Goal: Find specific page/section: Find specific page/section

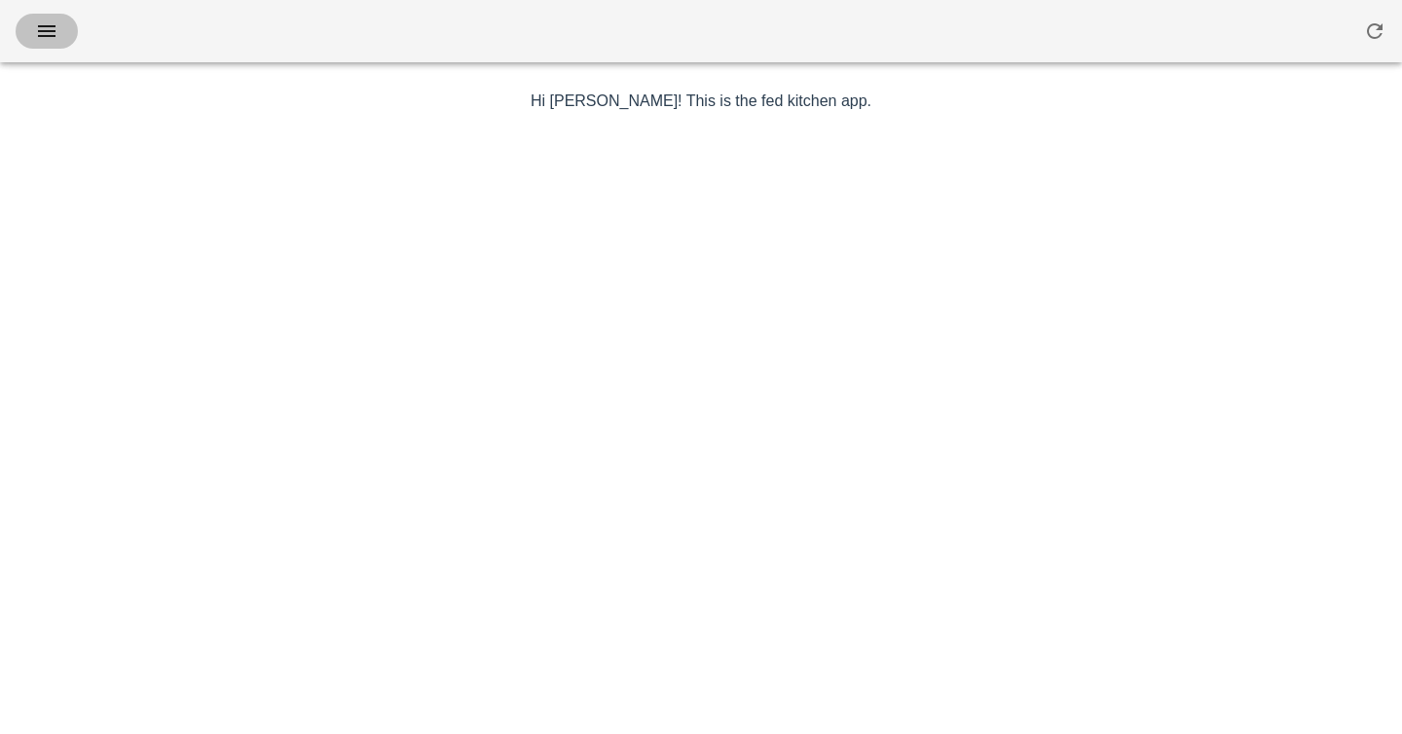
click at [50, 29] on icon "button" at bounding box center [46, 30] width 23 height 23
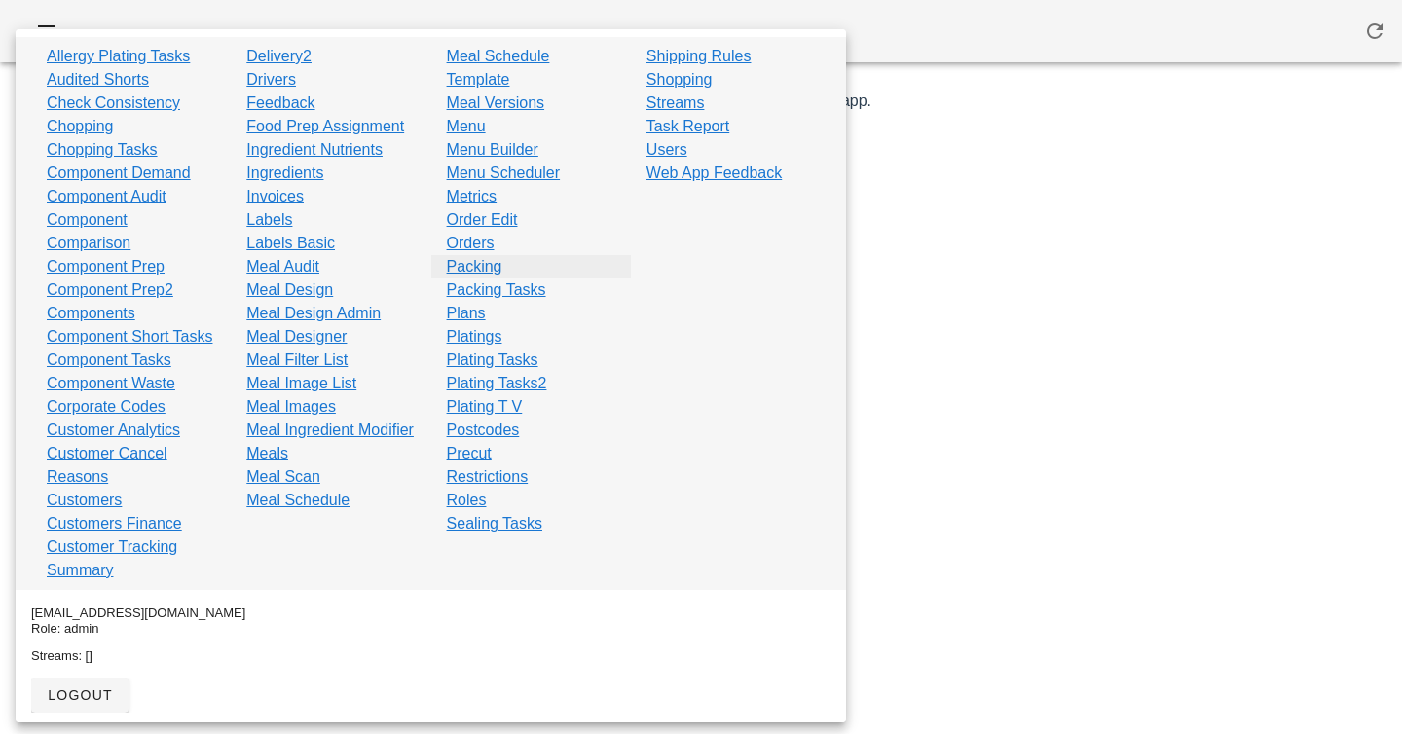
click at [483, 269] on link "Packing" at bounding box center [474, 266] width 55 height 23
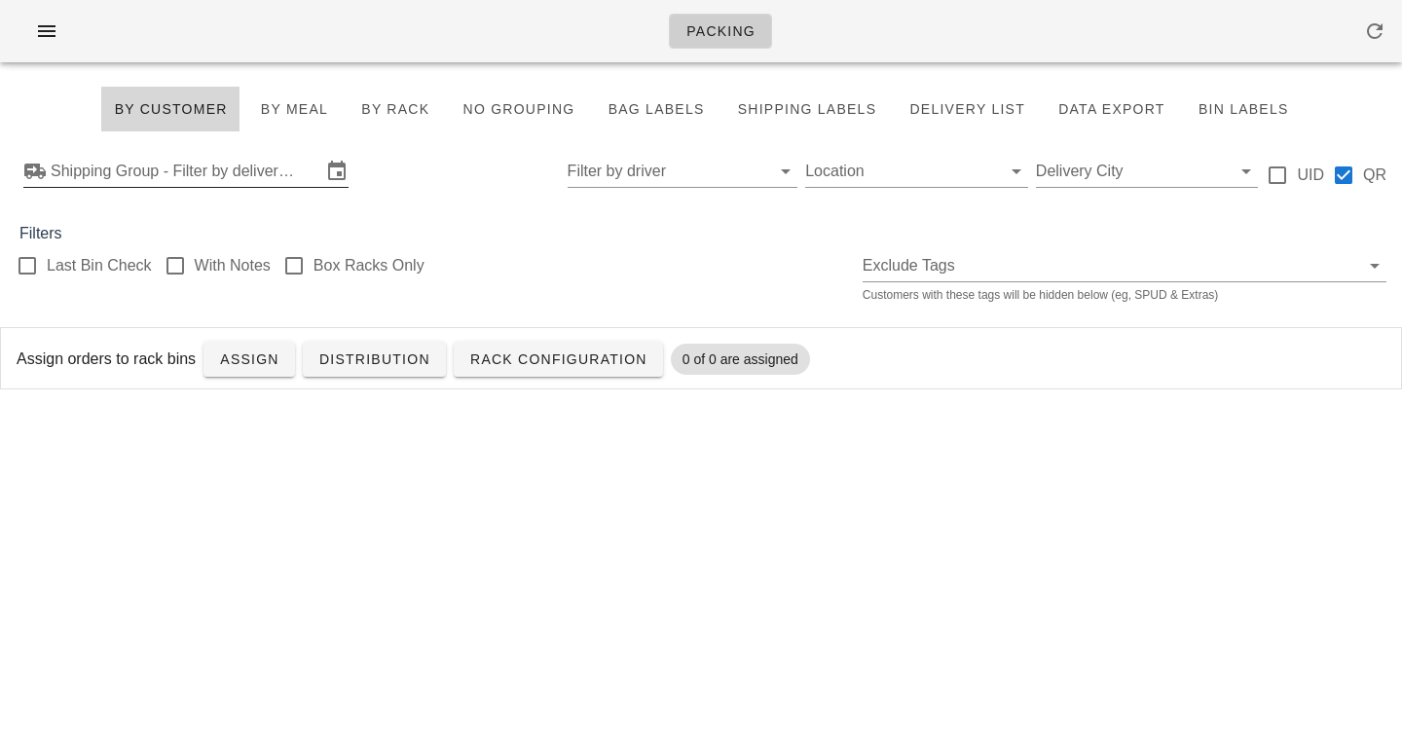
click at [137, 180] on input "Shipping Group - Filter by delivery logistics" at bounding box center [186, 171] width 271 height 31
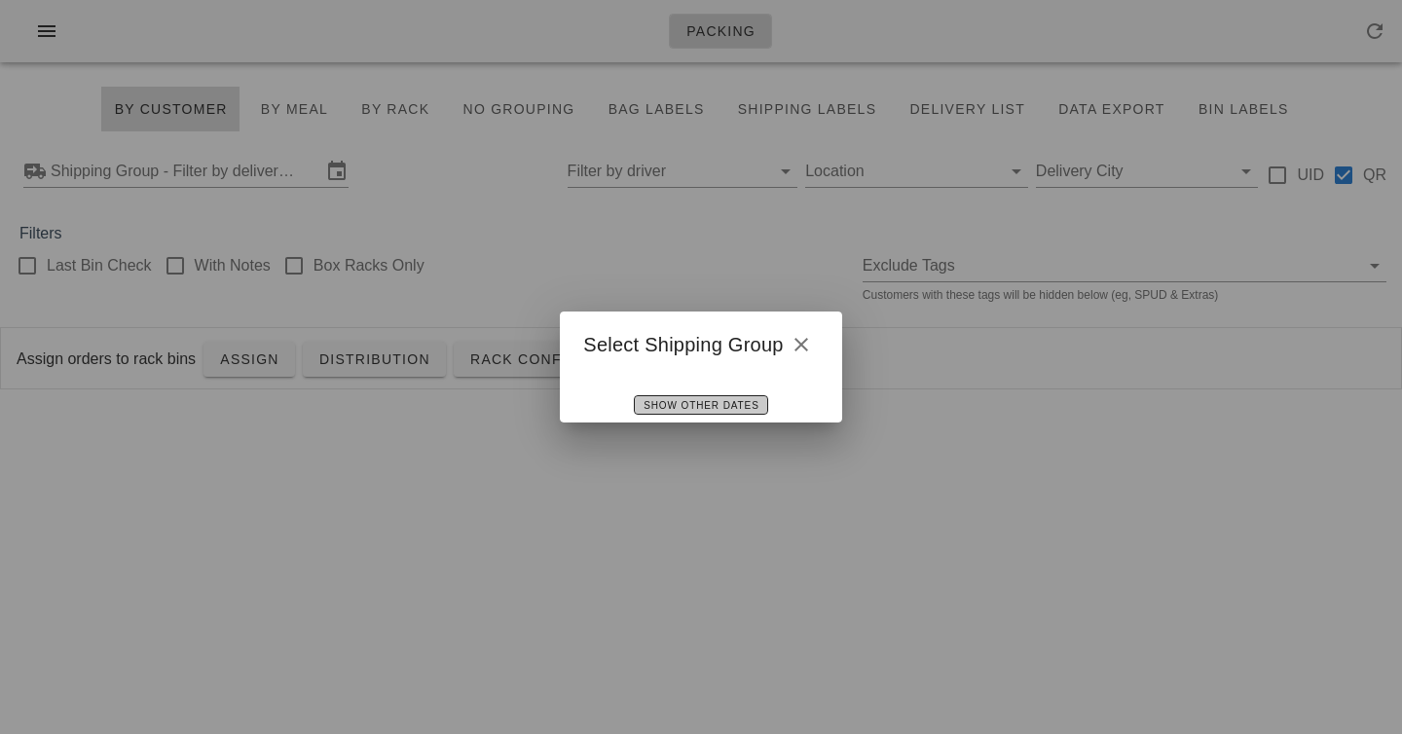
click at [748, 411] on span "Show Other Dates" at bounding box center [701, 405] width 116 height 11
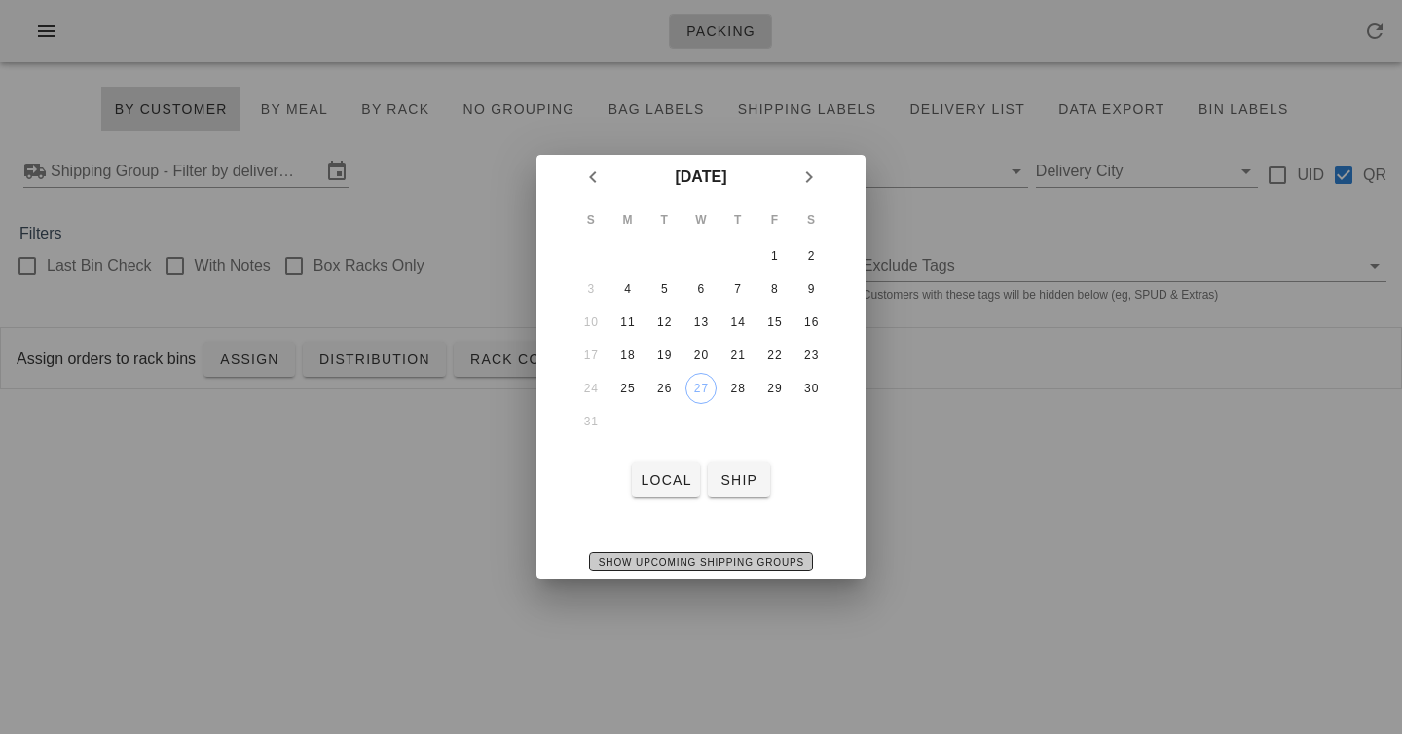
click at [649, 557] on span "Show Upcoming Shipping Groups" at bounding box center [701, 562] width 206 height 11
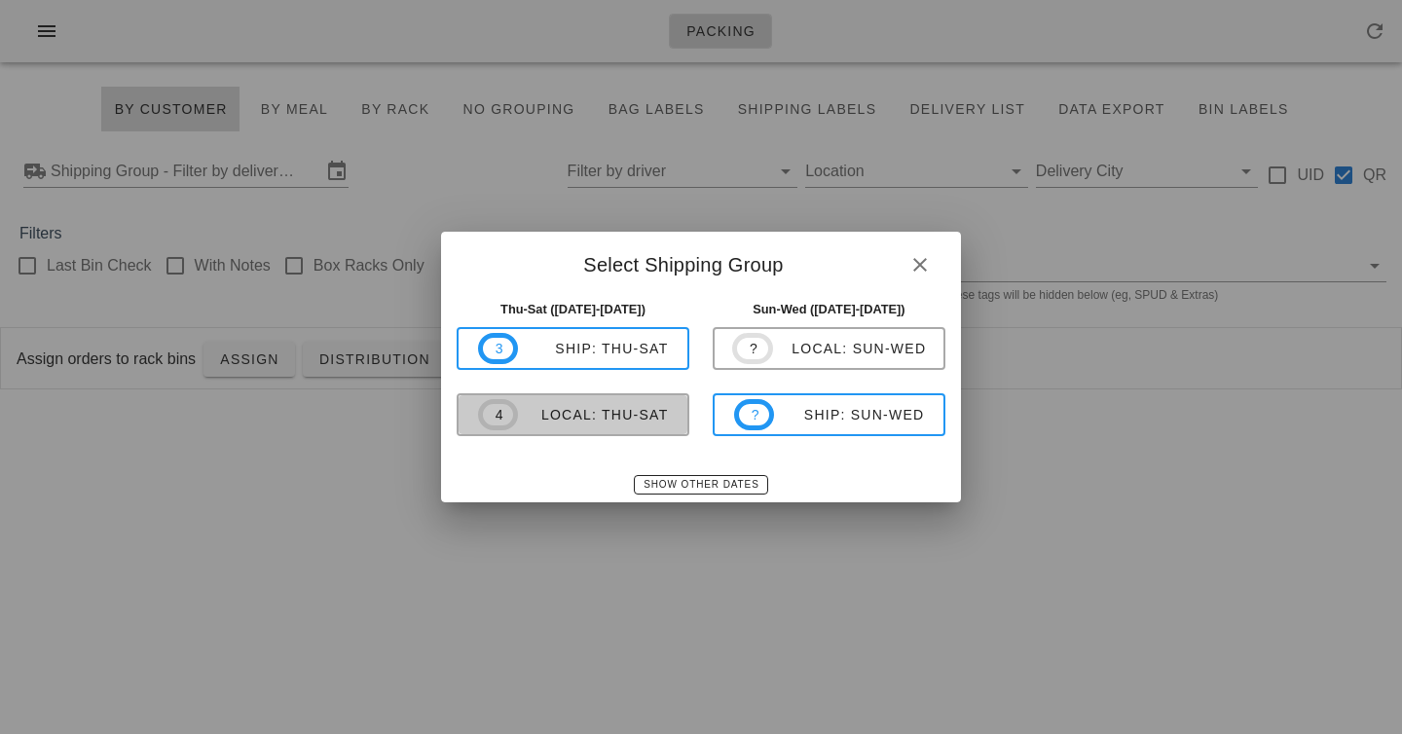
click at [649, 418] on div "local: Thu-Sat" at bounding box center [593, 415] width 150 height 16
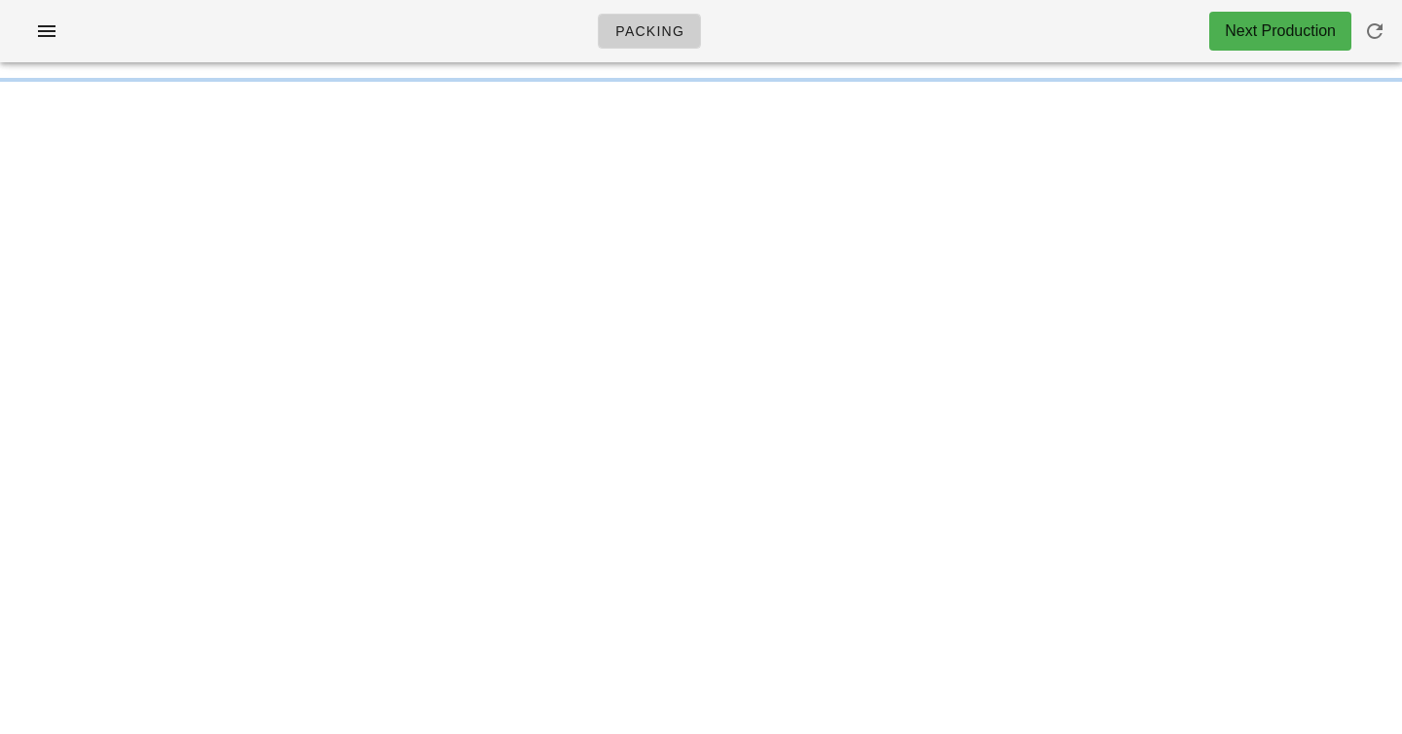
click at [1063, 29] on div "Packing Next Production" at bounding box center [701, 31] width 1402 height 62
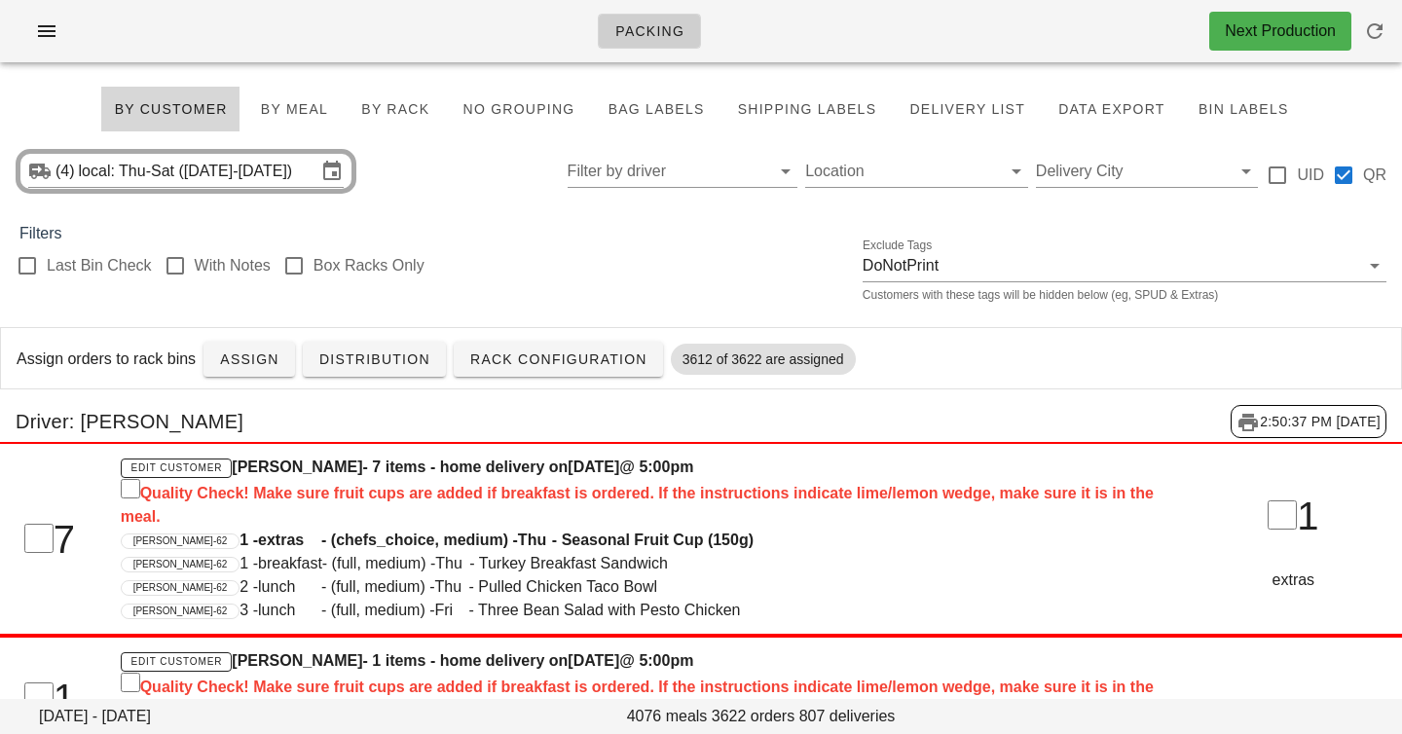
click at [921, 43] on div "Packing Next Production" at bounding box center [701, 31] width 1402 height 62
click at [603, 279] on div "Last Bin Check With Notes Box Racks Only Exclude Tags DoNotPrint Customers with…" at bounding box center [701, 276] width 1402 height 62
drag, startPoint x: 561, startPoint y: 30, endPoint x: 590, endPoint y: 312, distance: 282.9
click at [597, 288] on div "Last Bin Check With Notes Box Racks Only Exclude Tags DoNotPrint Customers with…" at bounding box center [701, 276] width 1402 height 62
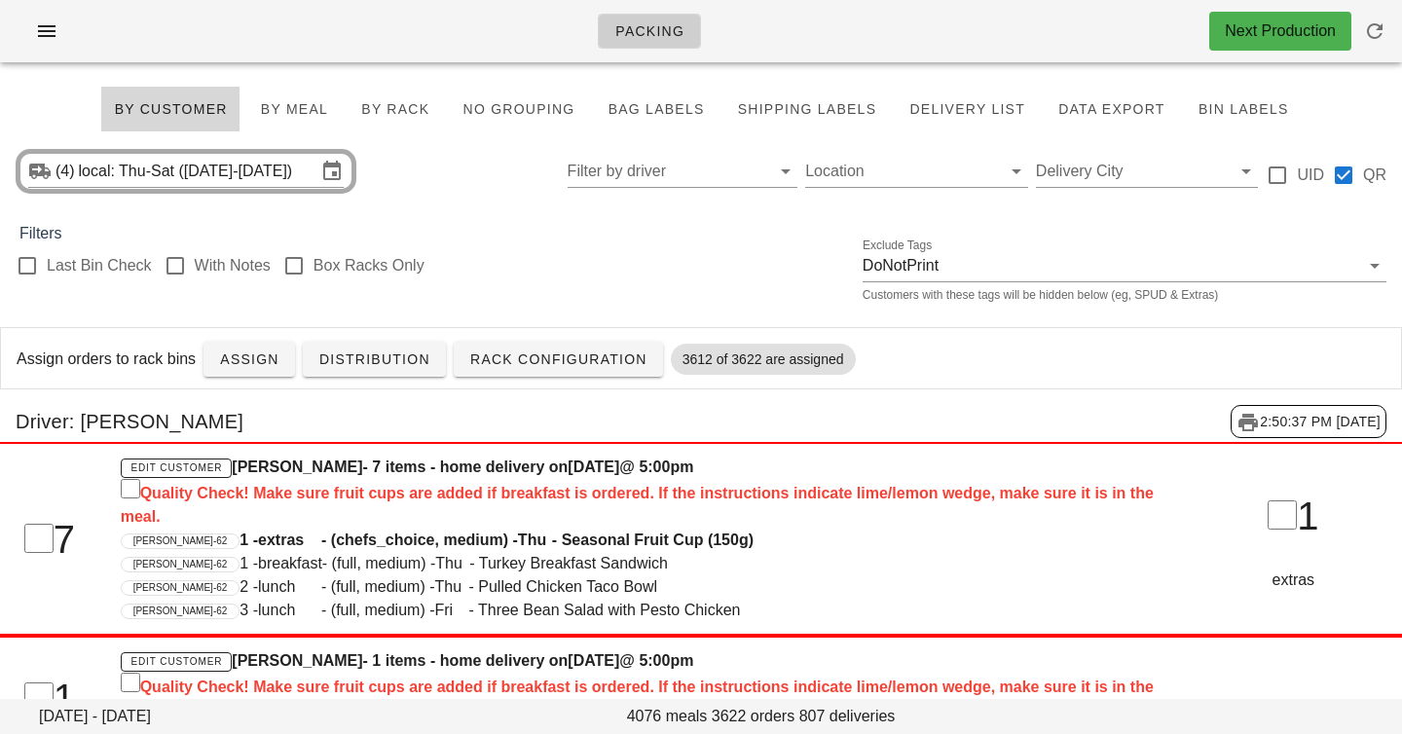
click at [597, 288] on div "Last Bin Check With Notes Box Racks Only Exclude Tags DoNotPrint Customers with…" at bounding box center [701, 276] width 1402 height 62
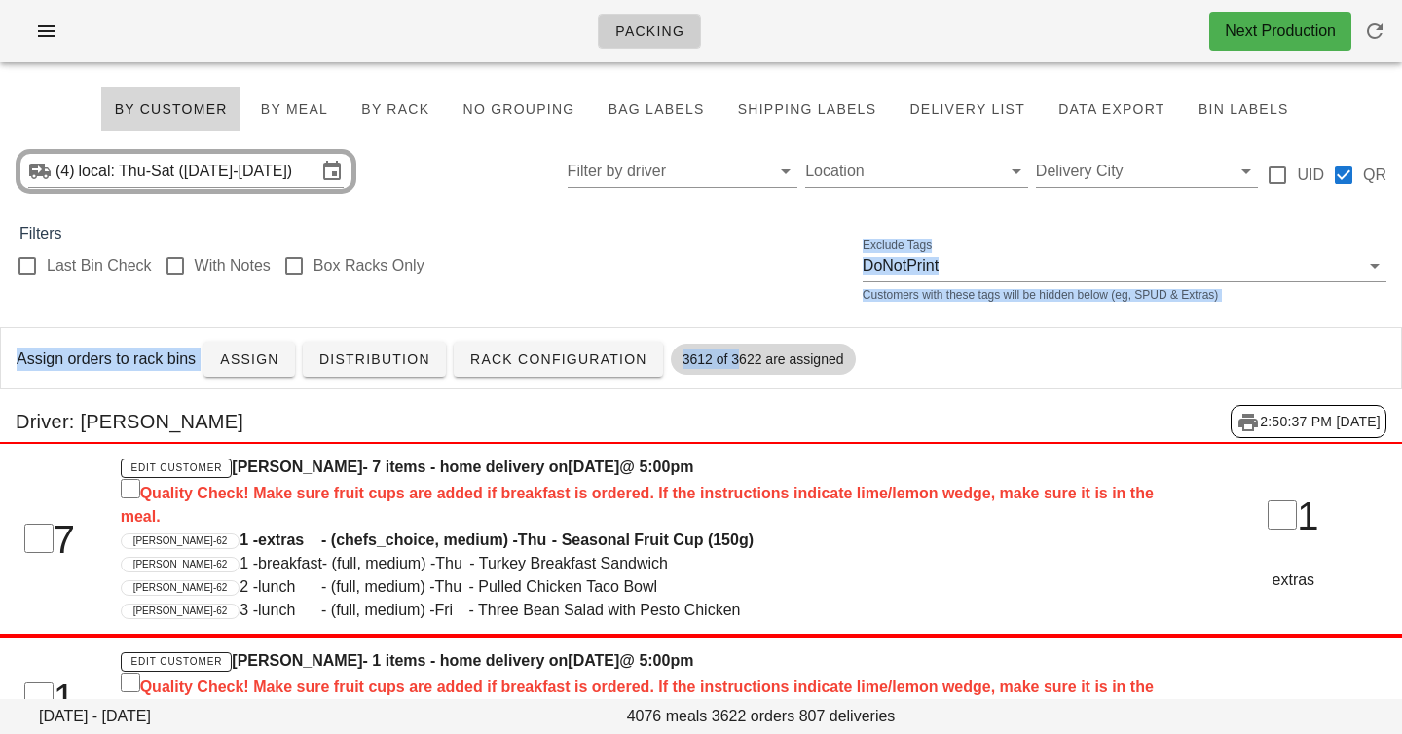
drag, startPoint x: 597, startPoint y: 275, endPoint x: 770, endPoint y: 370, distance: 197.8
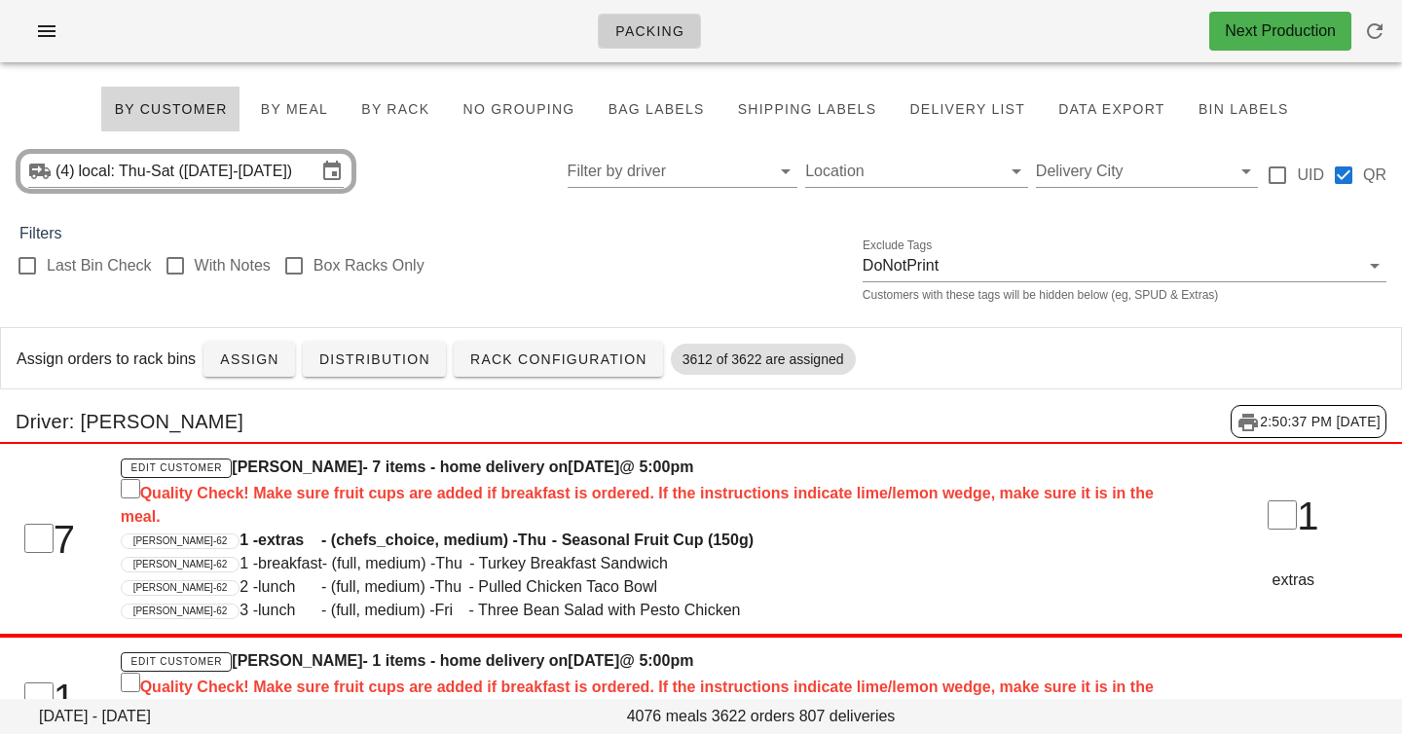
click at [778, 402] on div "Driver: Aaron Shen 2:50:37 PM 8/27/2025" at bounding box center [701, 421] width 1402 height 64
drag, startPoint x: 778, startPoint y: 402, endPoint x: 774, endPoint y: 240, distance: 161.7
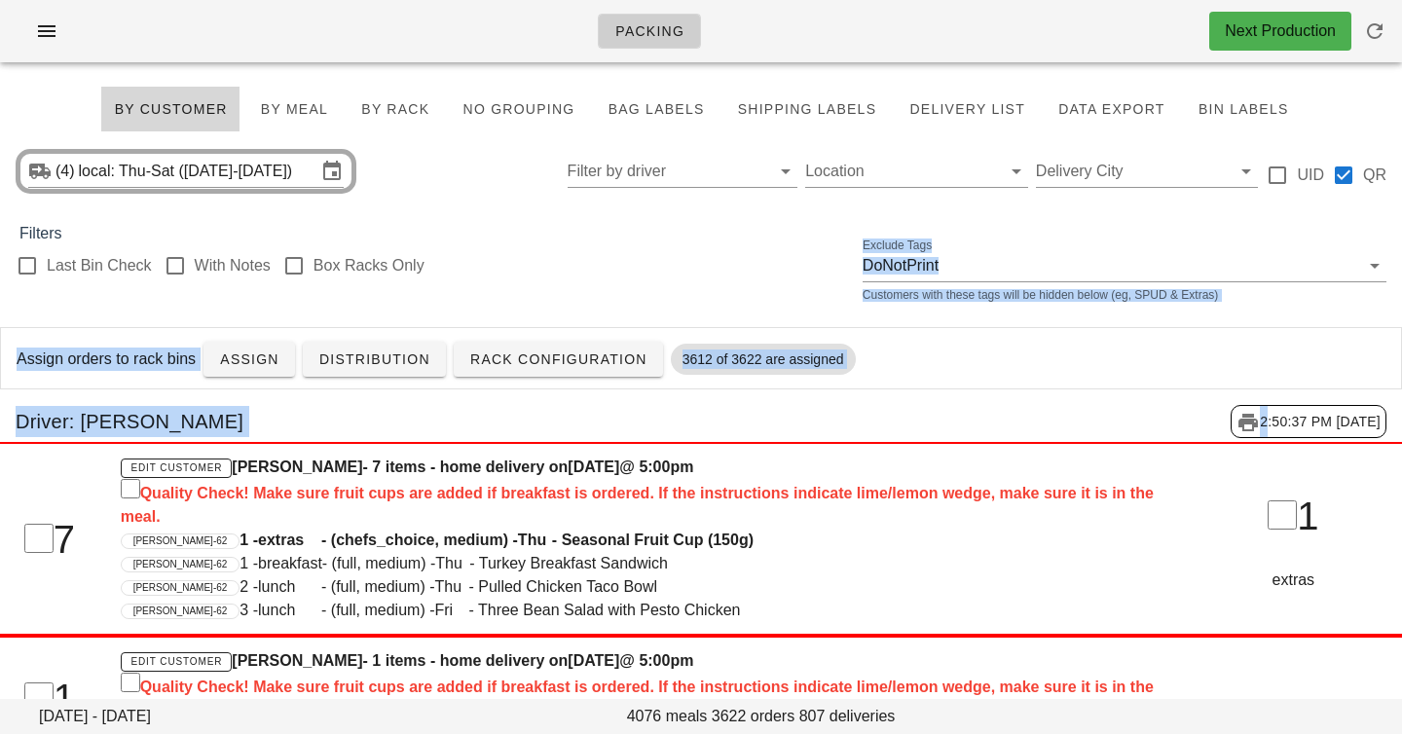
click at [774, 240] on div "Filters" at bounding box center [701, 233] width 1402 height 23
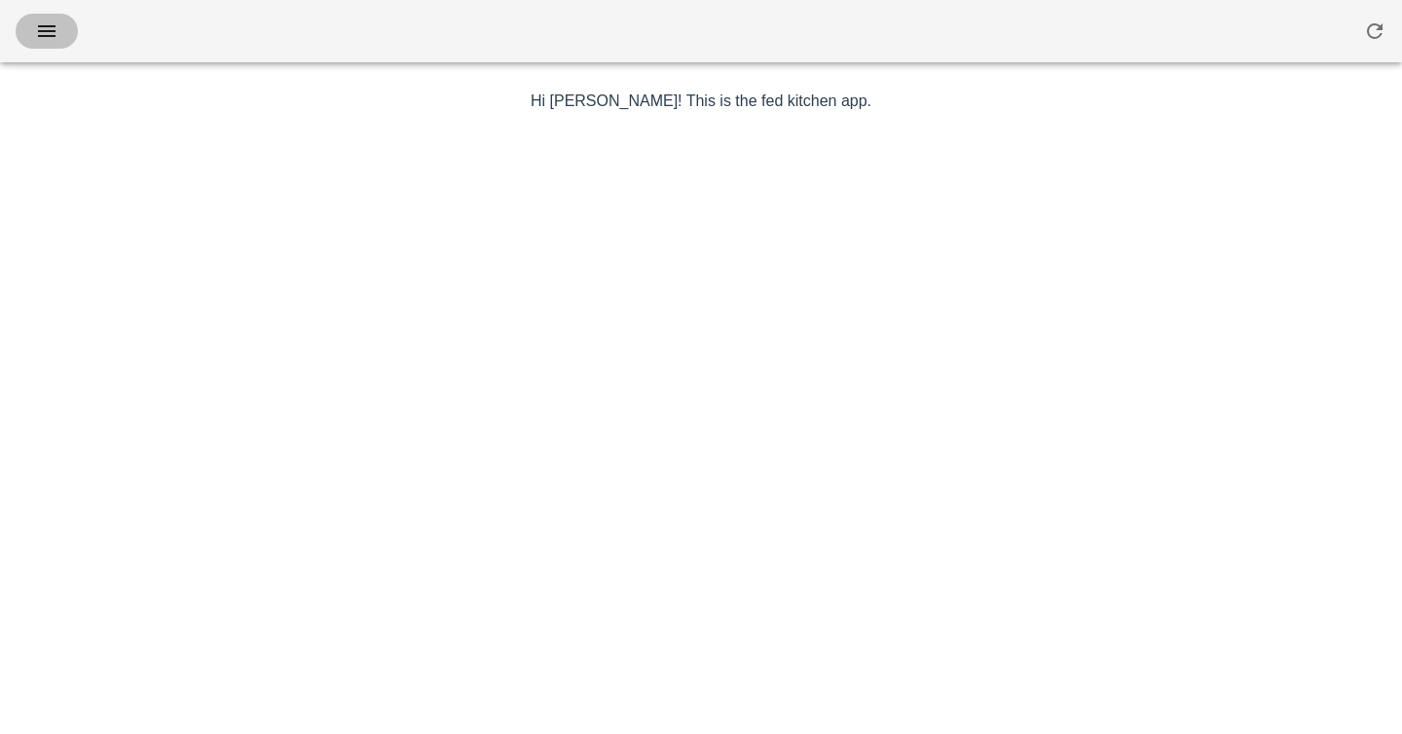
click at [41, 31] on icon "button" at bounding box center [46, 30] width 23 height 23
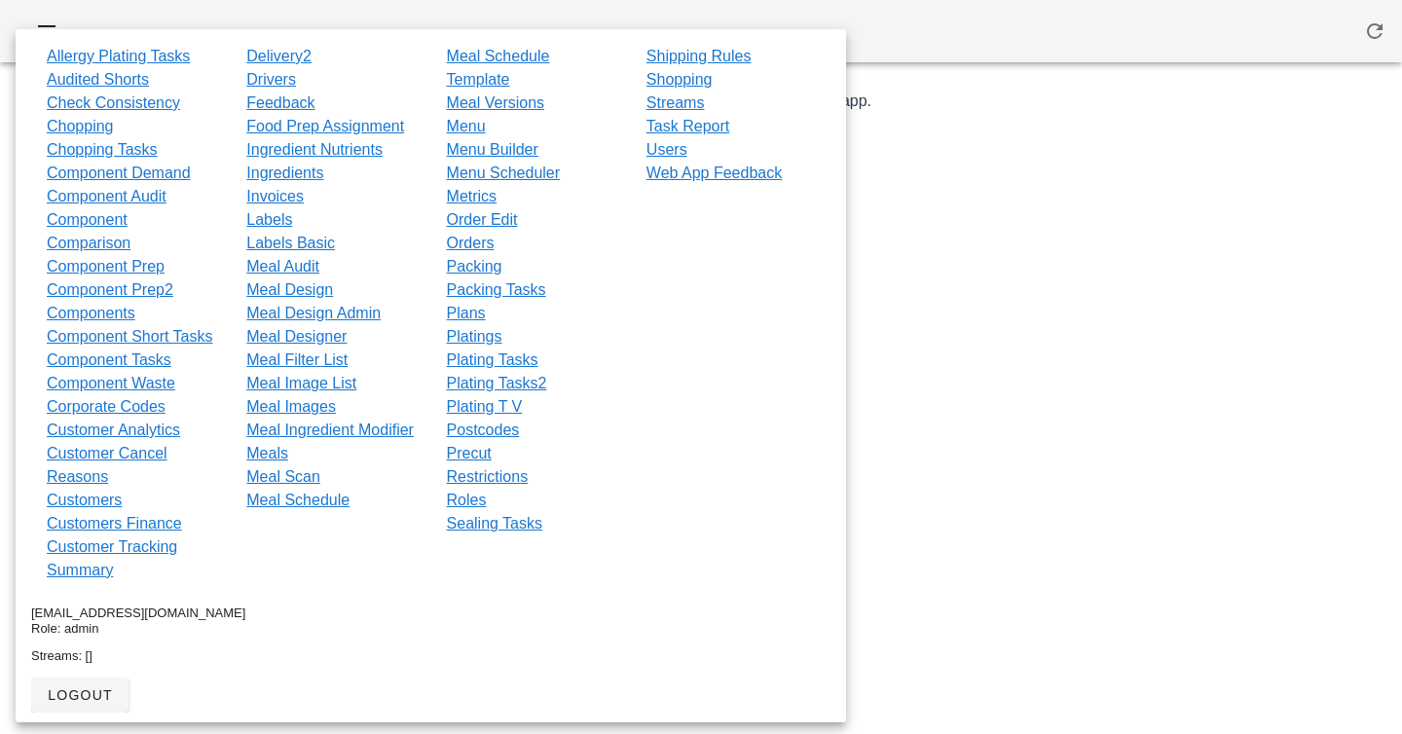
click at [213, 11] on div at bounding box center [701, 31] width 1402 height 62
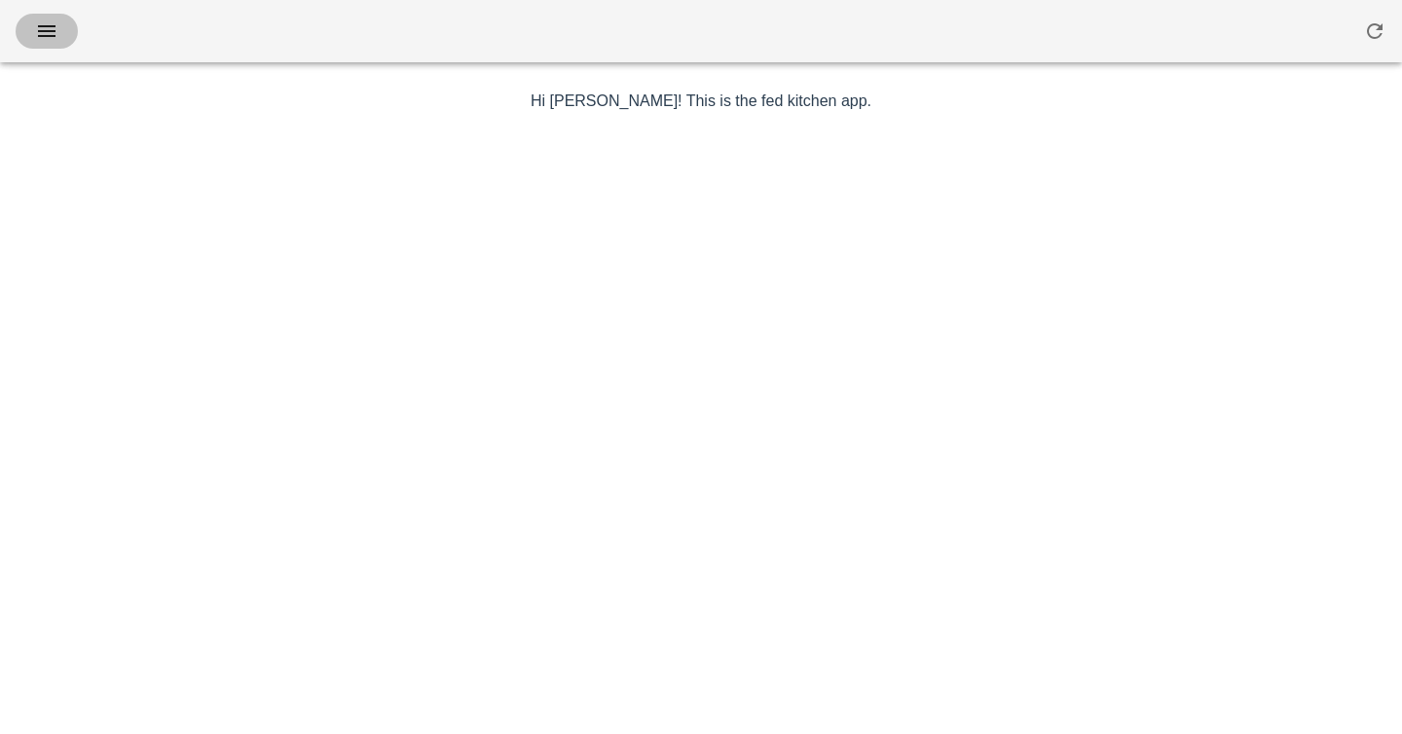
click at [46, 27] on icon "button" at bounding box center [46, 30] width 23 height 23
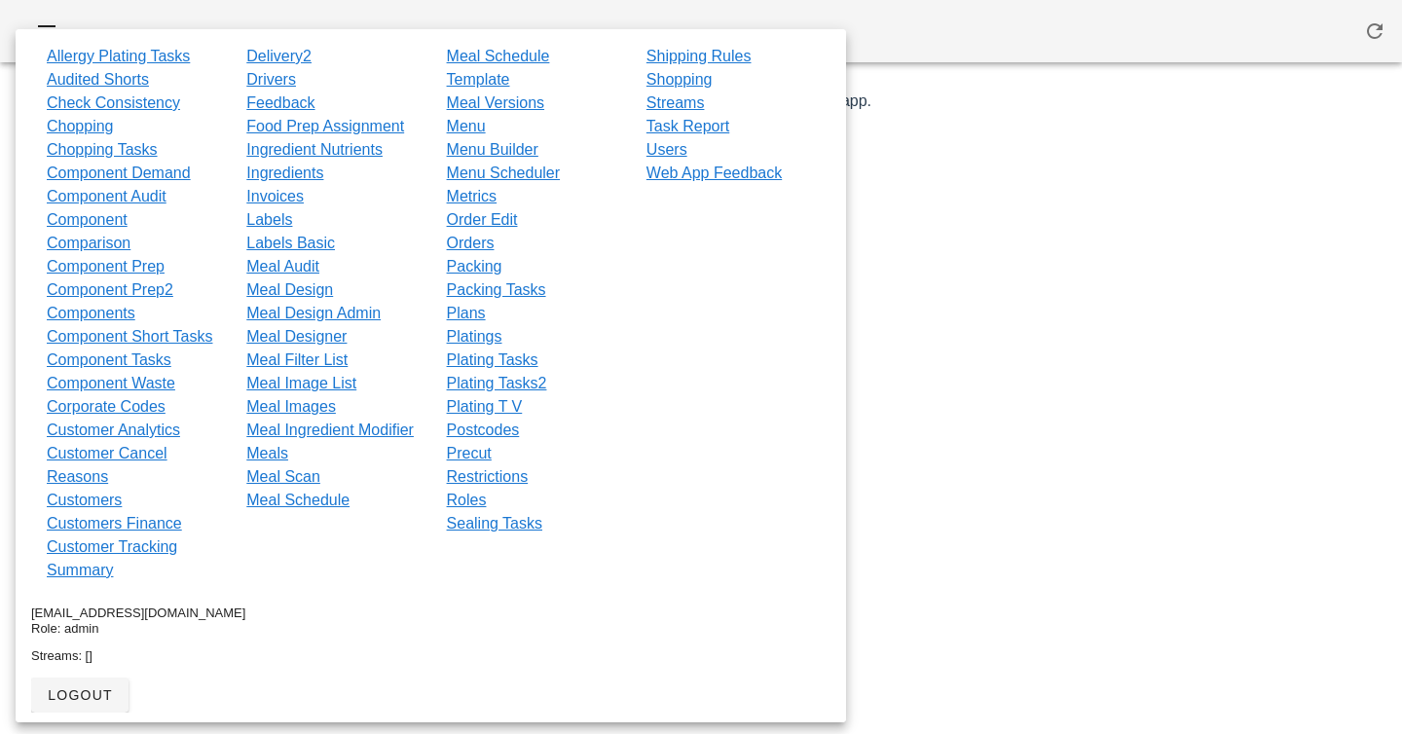
click at [479, 18] on div at bounding box center [701, 31] width 1402 height 62
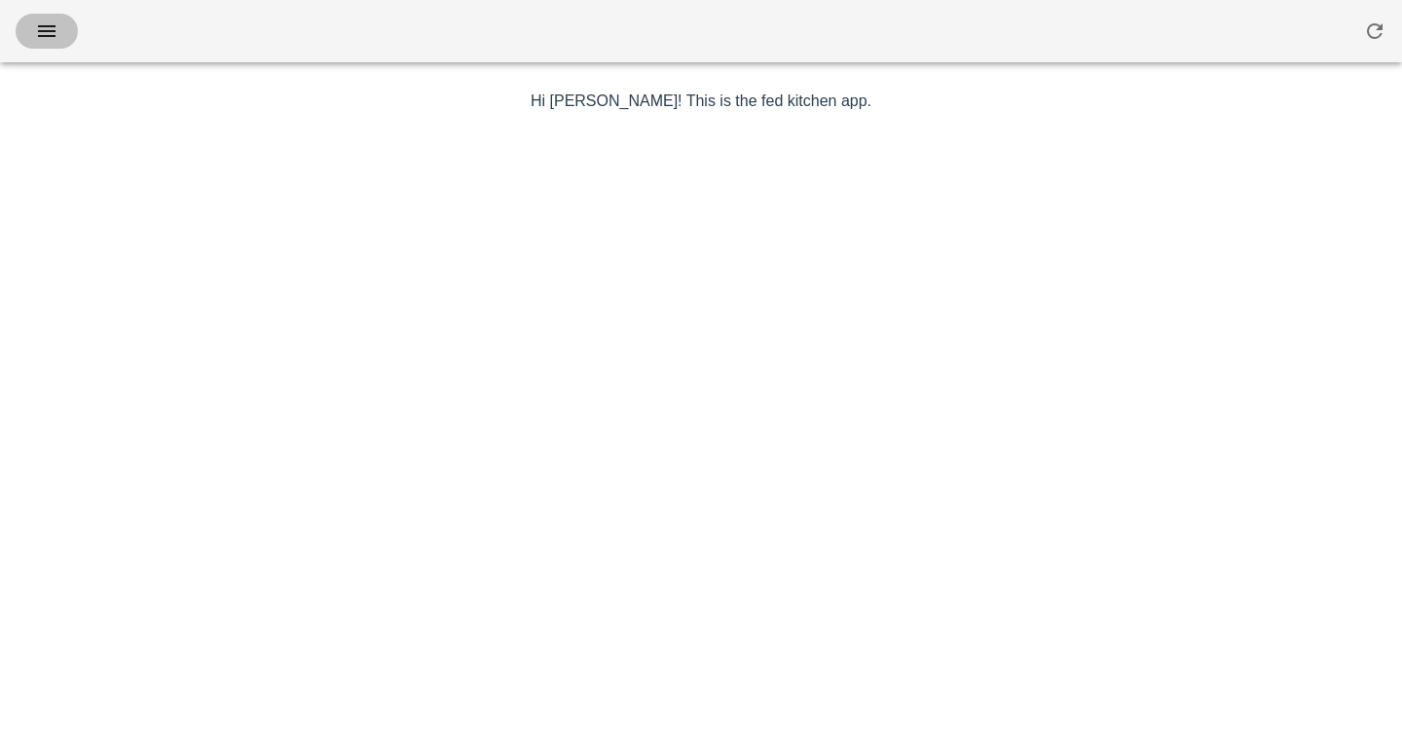
click at [47, 36] on icon "button" at bounding box center [46, 30] width 23 height 23
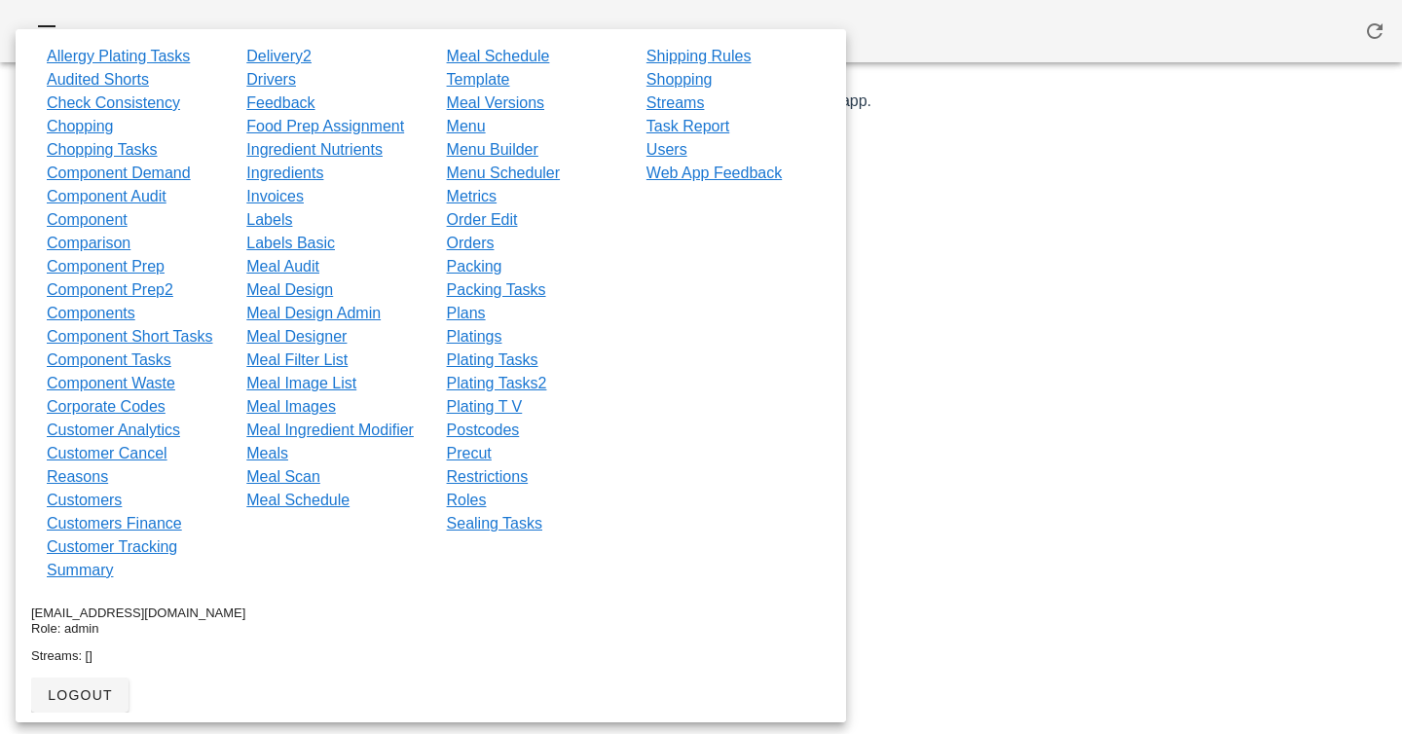
click at [343, 19] on div at bounding box center [701, 31] width 1402 height 62
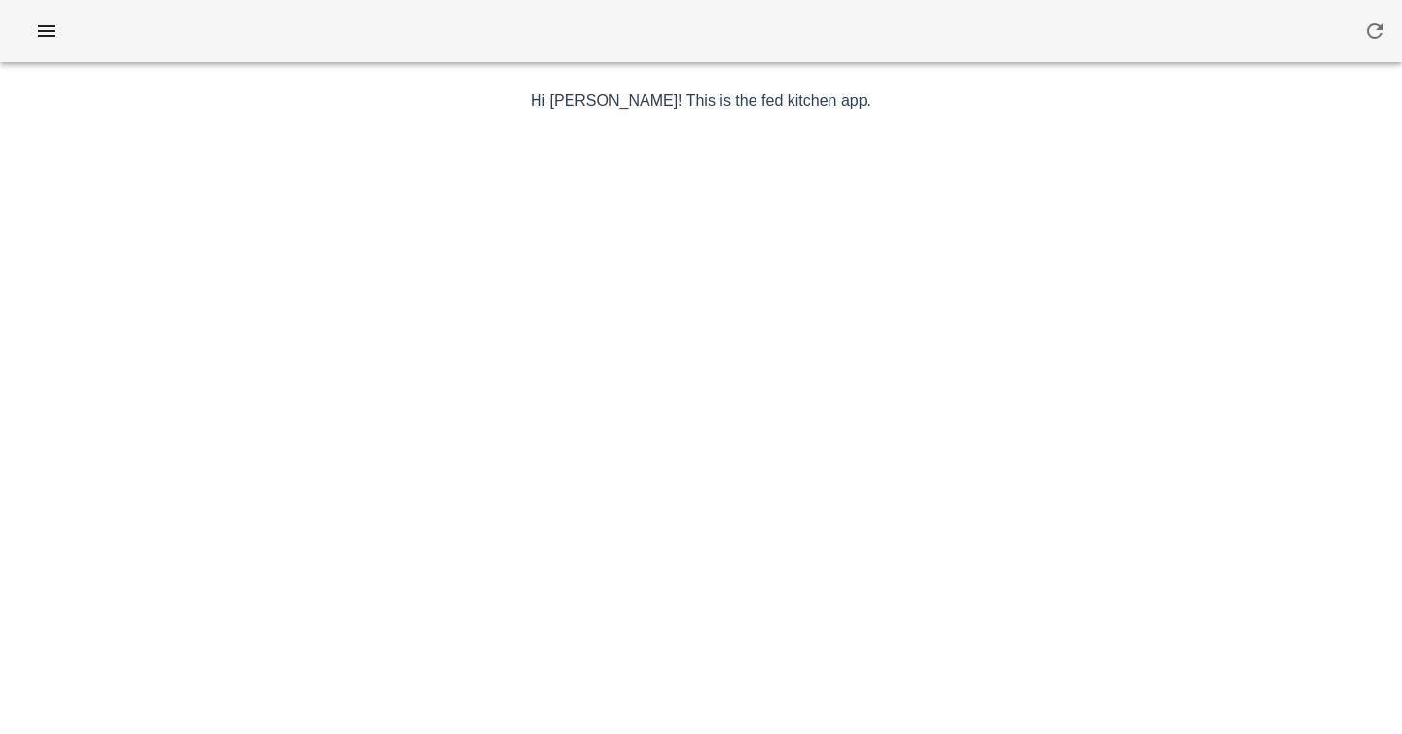
click at [737, 379] on div at bounding box center [701, 470] width 1130 height 682
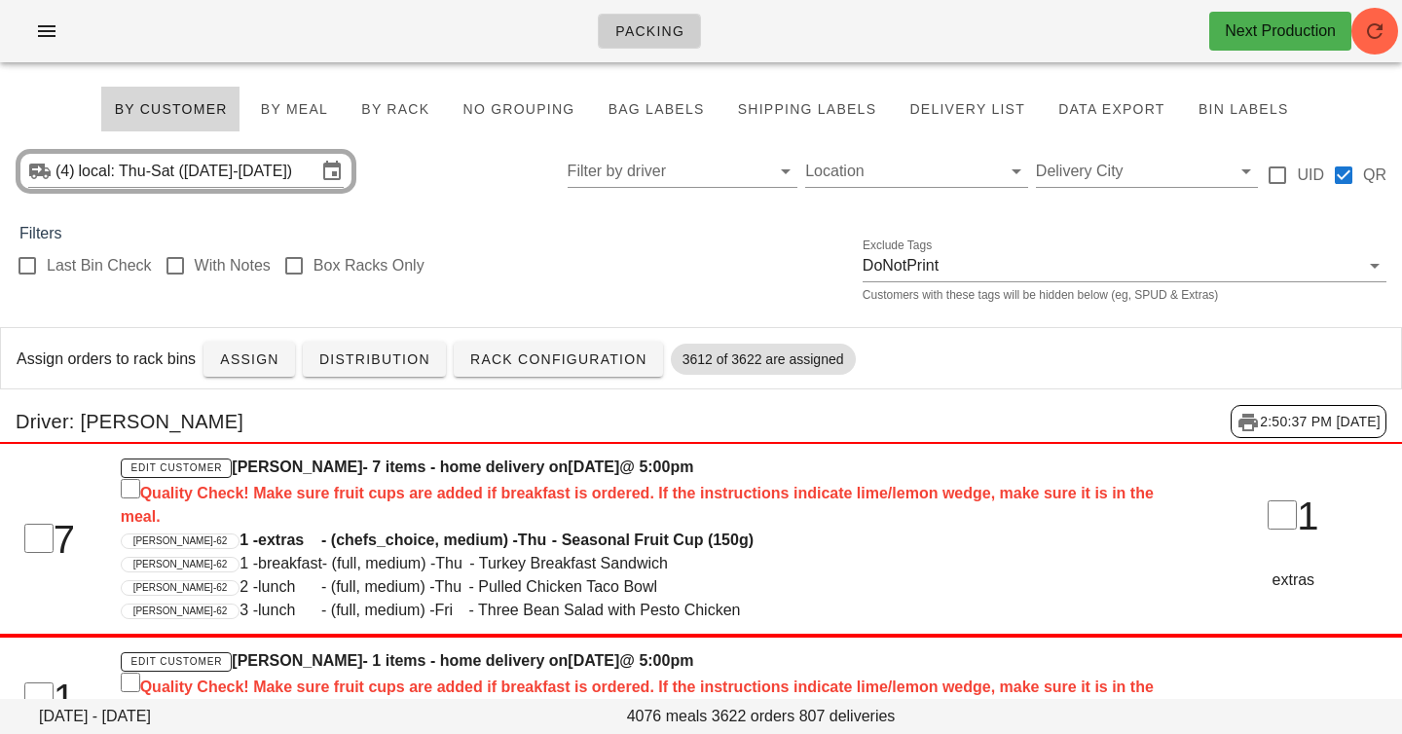
click at [482, 295] on div "Last Bin Check With Notes Box Racks Only Exclude Tags DoNotPrint Customers with…" at bounding box center [701, 276] width 1402 height 62
drag, startPoint x: 482, startPoint y: 295, endPoint x: 474, endPoint y: 203, distance: 91.9
drag, startPoint x: 474, startPoint y: 203, endPoint x: 478, endPoint y: 424, distance: 220.1
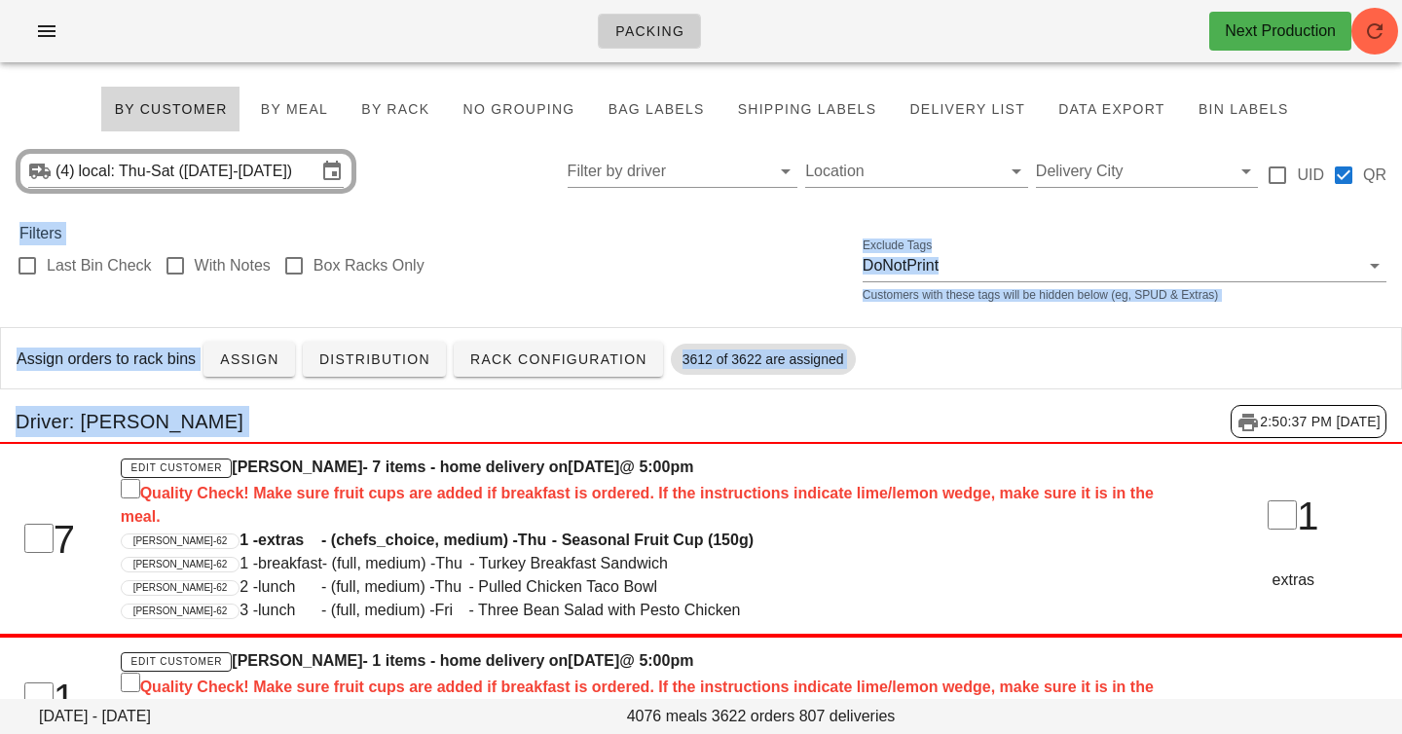
click at [495, 262] on div "Last Bin Check With Notes Box Racks Only Exclude Tags DoNotPrint Customers with…" at bounding box center [701, 276] width 1402 height 62
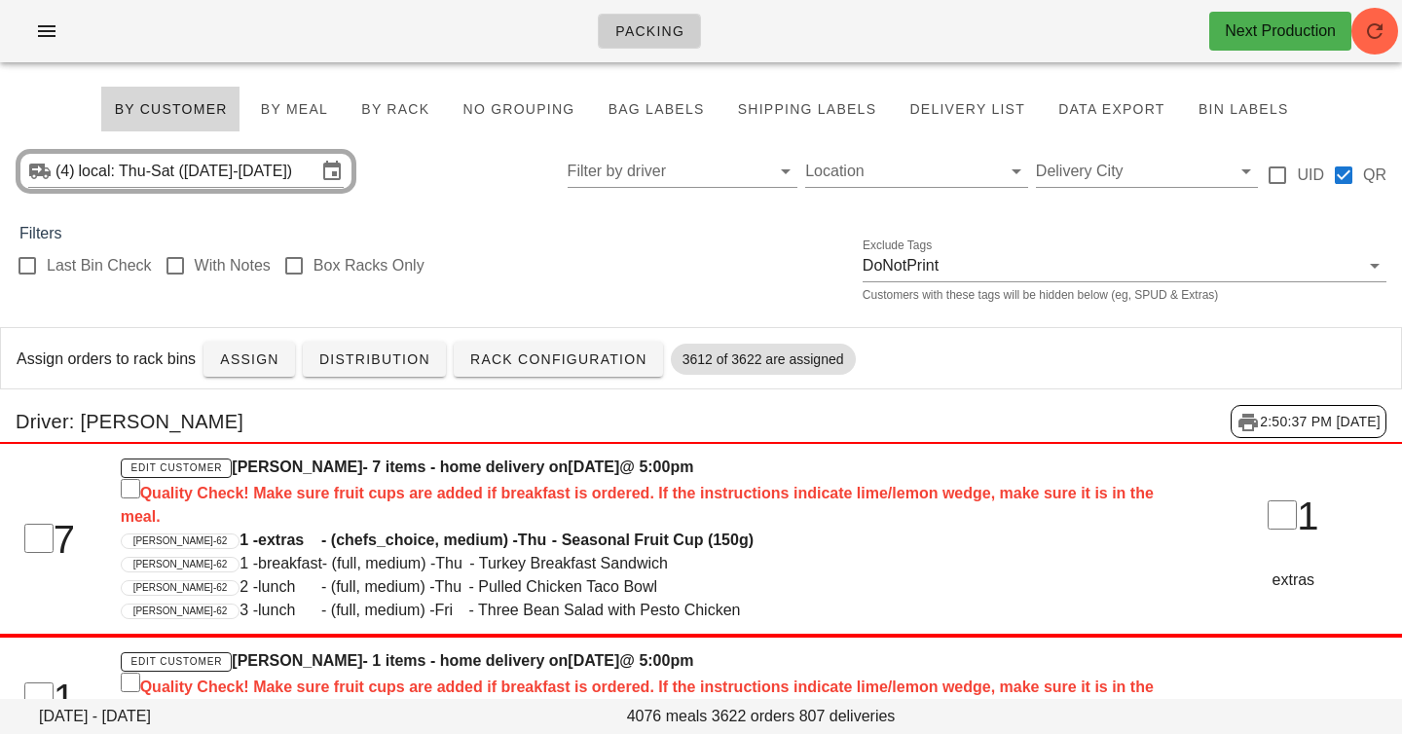
click at [447, 280] on div "Last Bin Check With Notes Box Racks Only Exclude Tags DoNotPrint Customers with…" at bounding box center [701, 276] width 1402 height 62
click at [425, 170] on div "(4) local: Thu-Sat ([DATE]-[DATE]) Filter by driver Location Delivery City UID …" at bounding box center [701, 171] width 1402 height 62
click at [523, 300] on div "Last Bin Check With Notes Box Racks Only Exclude Tags DoNotPrint Customers with…" at bounding box center [701, 276] width 1402 height 62
click at [235, 173] on input "local: Thu-Sat ([DATE]-[DATE])" at bounding box center [198, 171] width 238 height 31
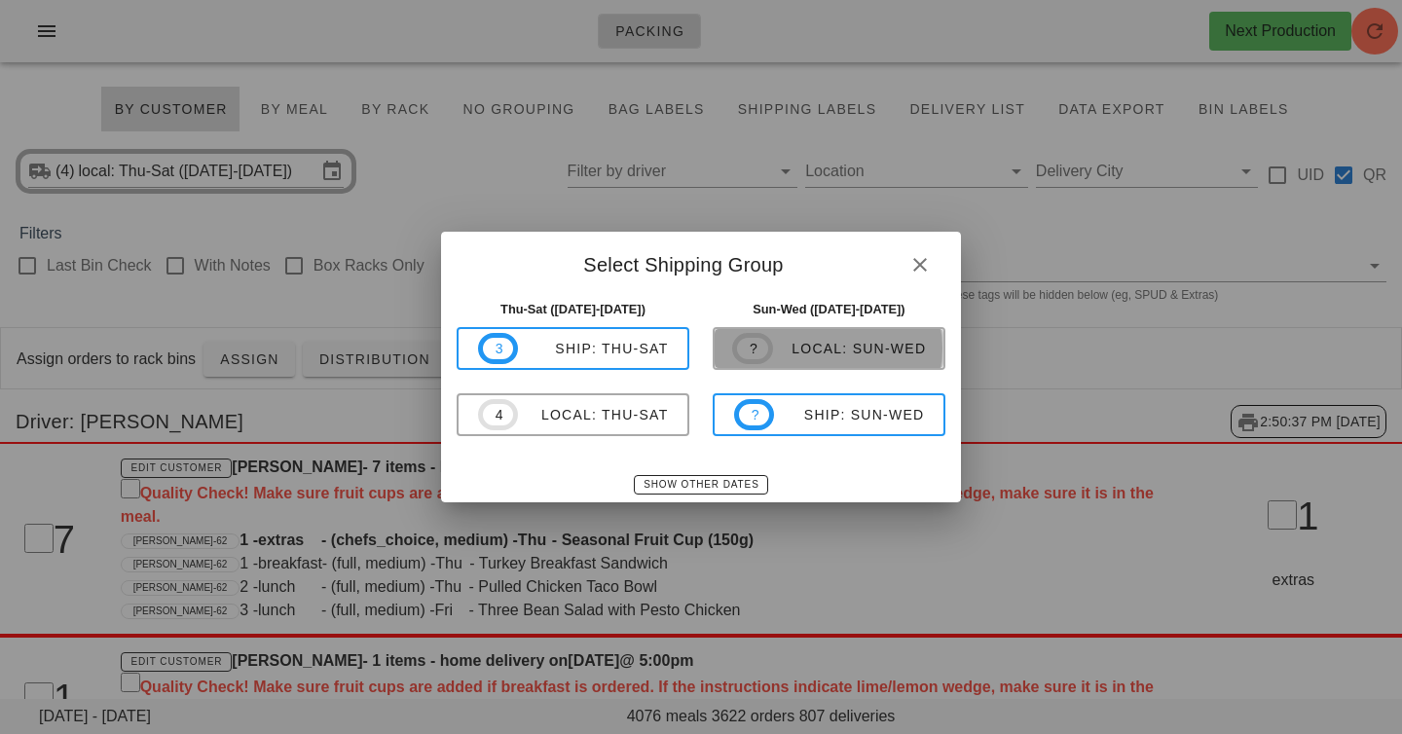
click at [789, 348] on div "local: Sun-Wed" at bounding box center [850, 349] width 154 height 16
